Goal: Information Seeking & Learning: Check status

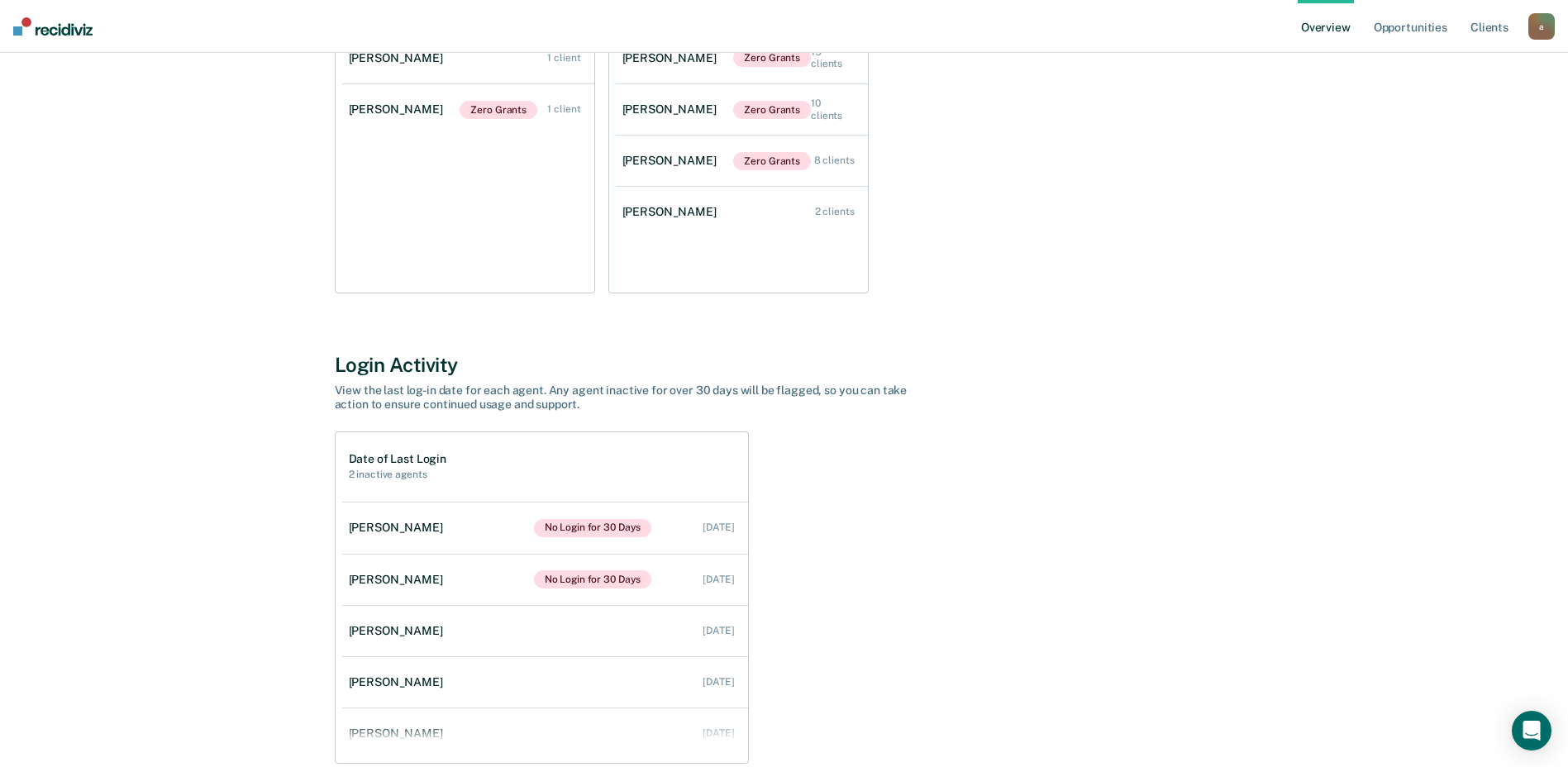
scroll to position [365, 0]
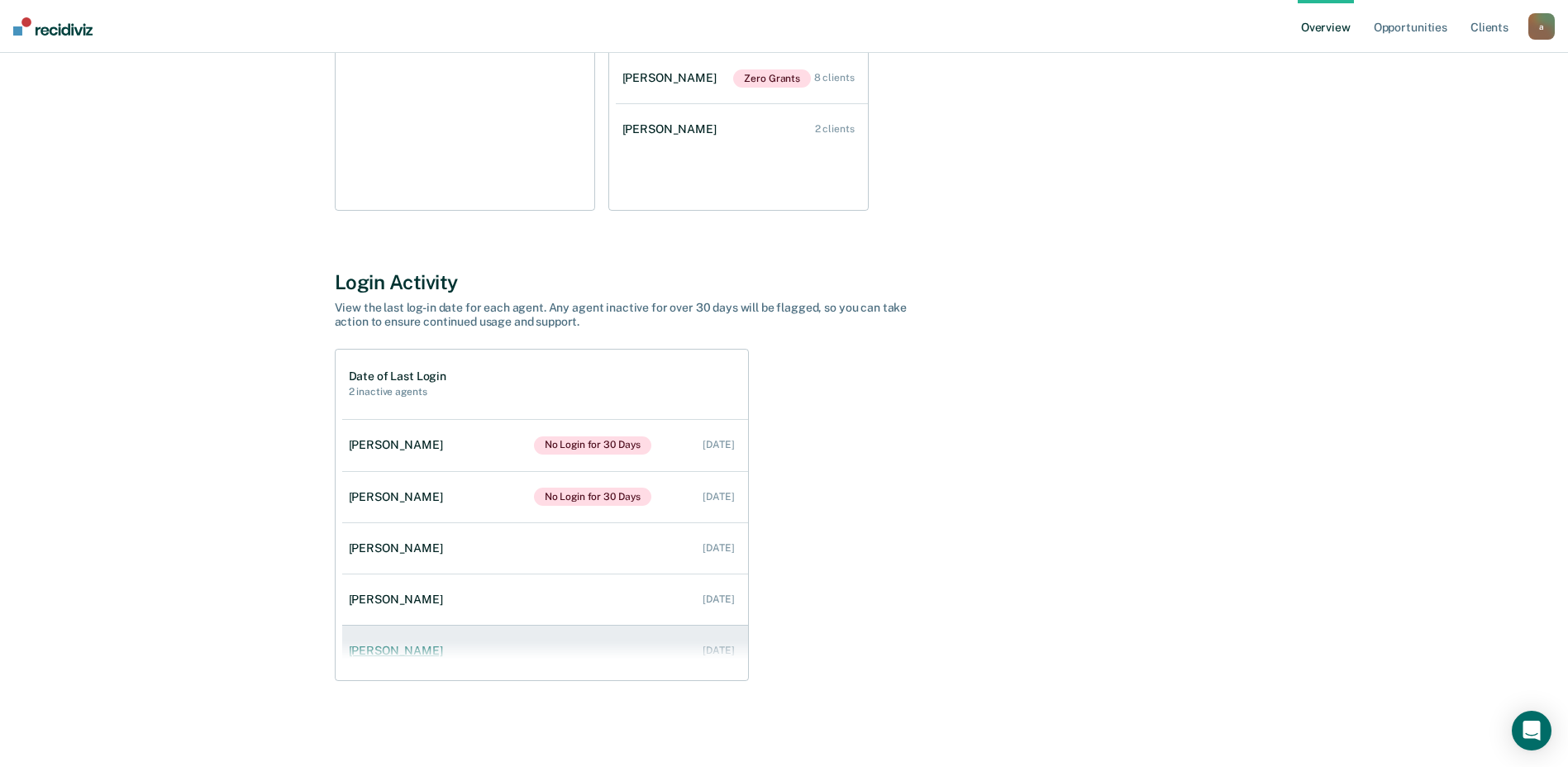
click at [410, 656] on div "[PERSON_NAME]" at bounding box center [399, 651] width 101 height 14
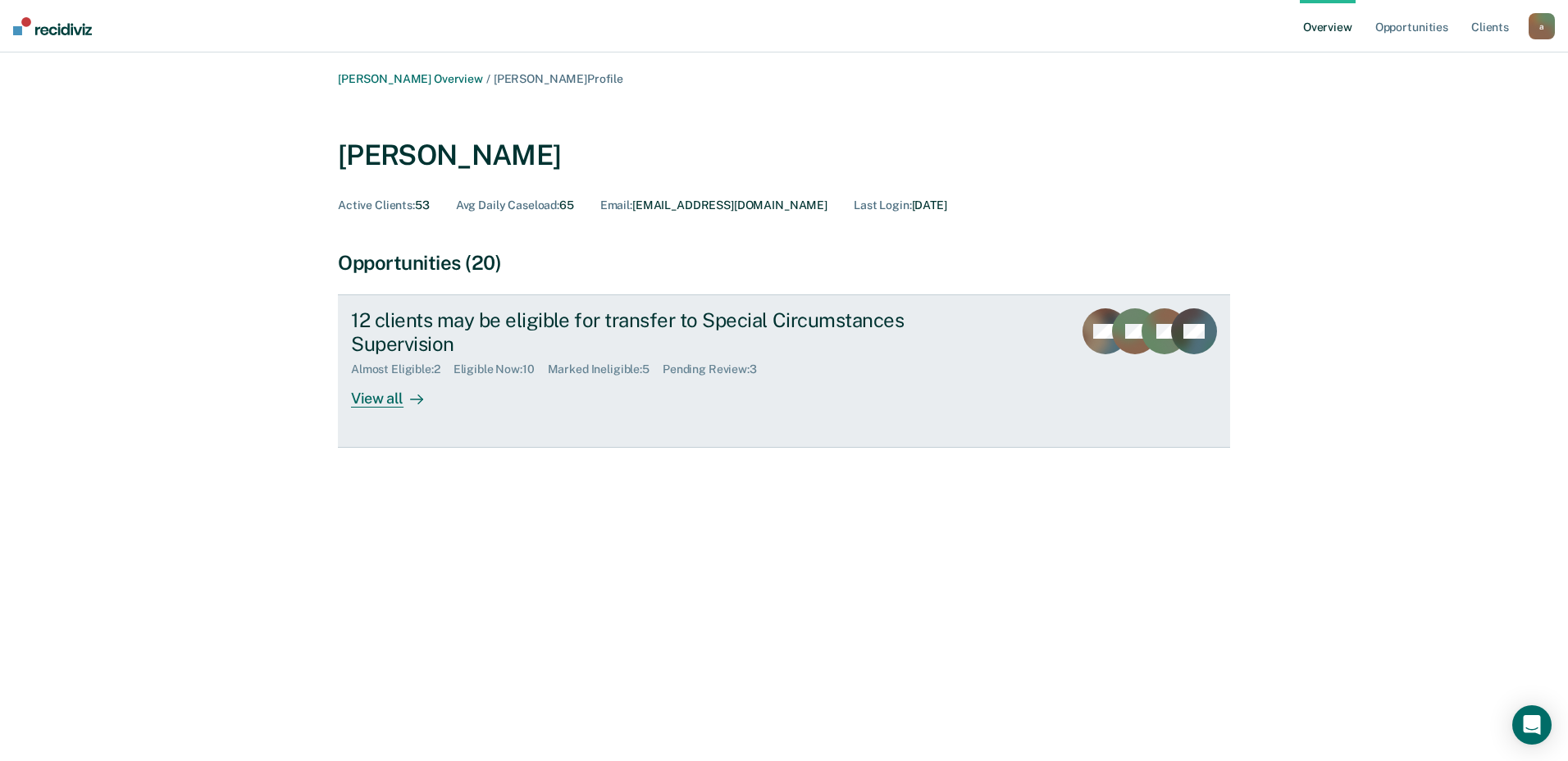
click at [387, 400] on div "View all" at bounding box center [396, 393] width 92 height 32
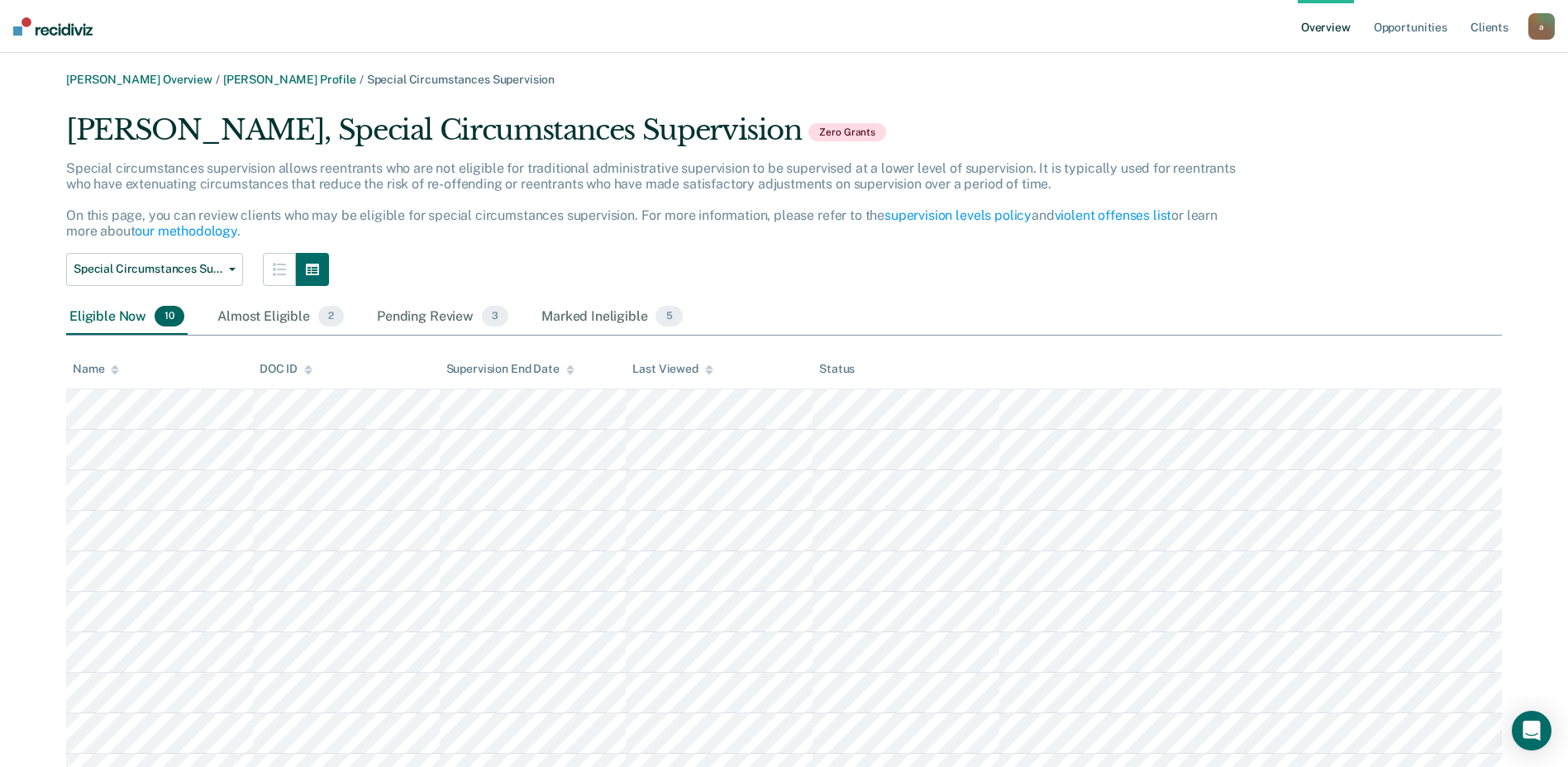
scroll to position [80, 0]
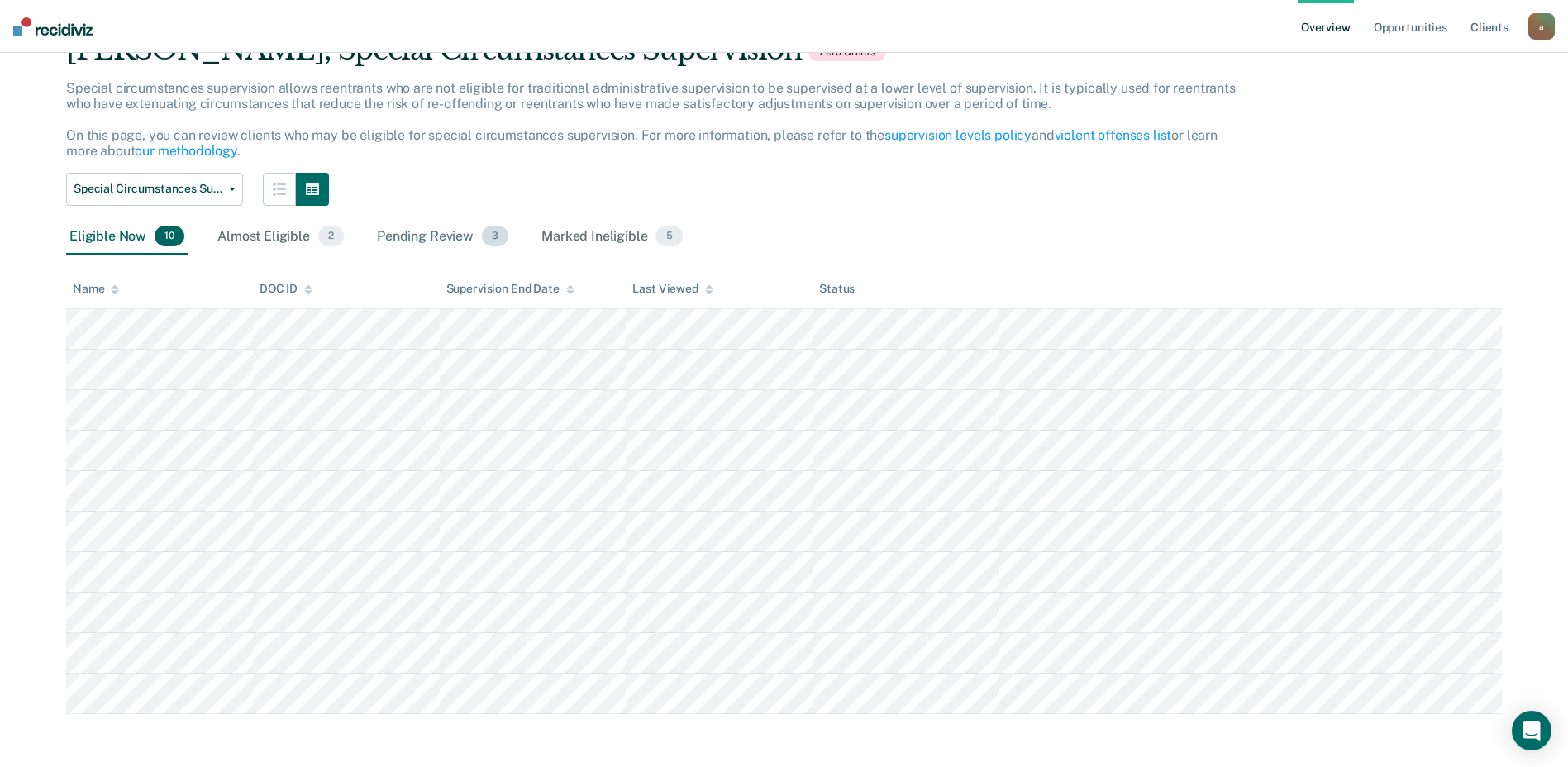
click at [436, 239] on div "Pending Review 3" at bounding box center [443, 237] width 138 height 36
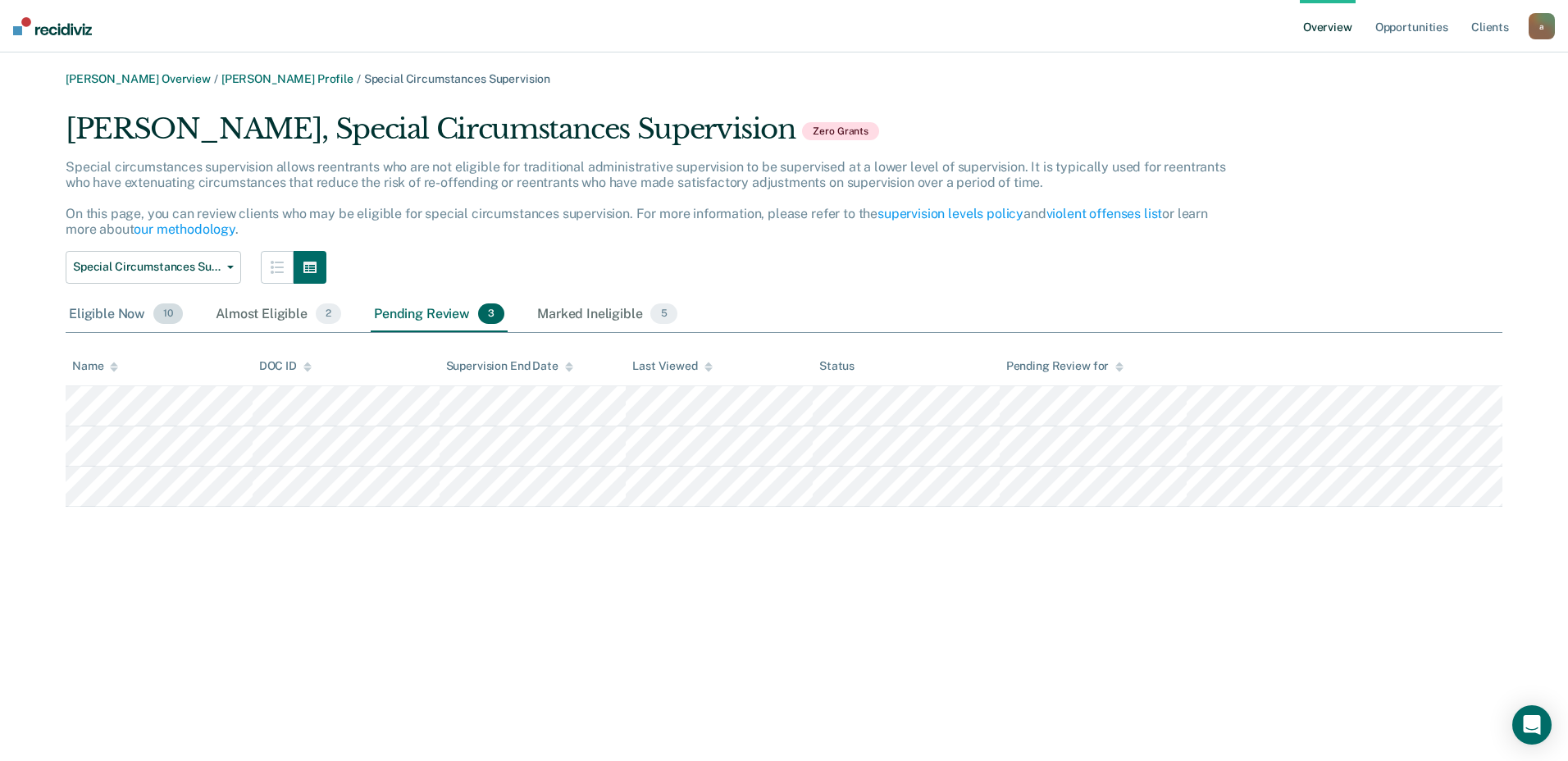
click at [108, 312] on div "Eligible Now 10" at bounding box center [126, 315] width 120 height 36
